Goal: Find specific page/section: Find specific page/section

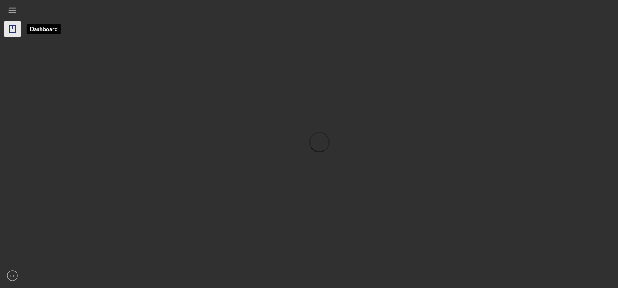
click at [13, 28] on icon "Icon/Dashboard" at bounding box center [12, 29] width 21 height 21
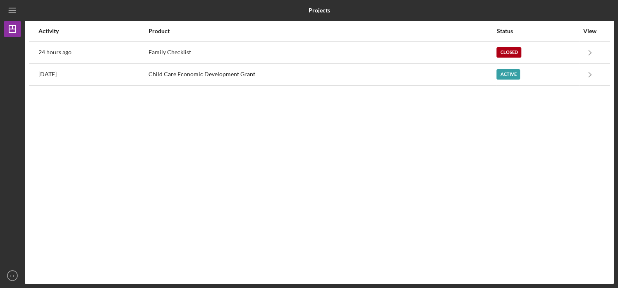
click at [150, 113] on div "Activity Product Status View 24 hours ago Family Checklist Closed Icon/Navigate…" at bounding box center [319, 152] width 589 height 263
